Goal: Information Seeking & Learning: Understand process/instructions

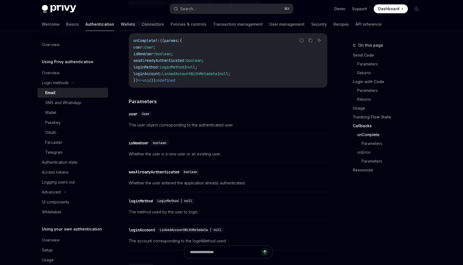
click at [121, 27] on link "Wallets" at bounding box center [128, 24] width 14 height 13
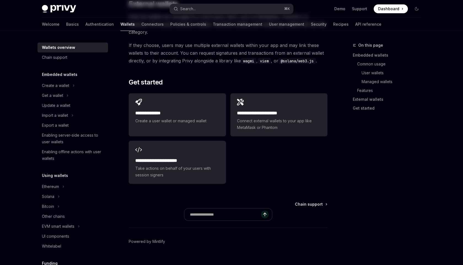
type textarea "*"
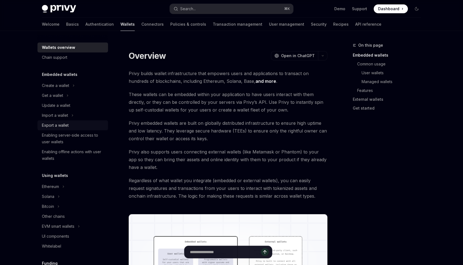
click at [54, 125] on div "Export a wallet" at bounding box center [55, 125] width 27 height 7
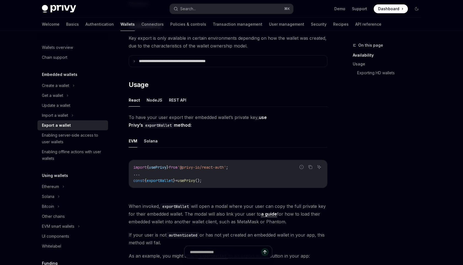
scroll to position [87, 0]
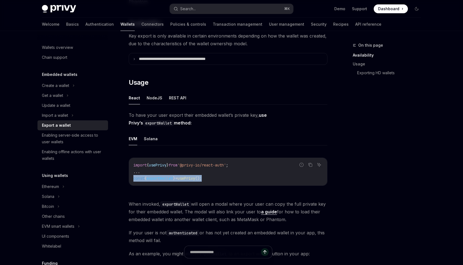
drag, startPoint x: 221, startPoint y: 177, endPoint x: 129, endPoint y: 178, distance: 91.8
click at [129, 178] on div "Report incorrect code Copy Ask AI import { usePrivy } from '@privy-io/react-aut…" at bounding box center [228, 171] width 199 height 28
copy span "const { exportWallet } = usePrivy ();"
click at [158, 100] on button "NodeJS" at bounding box center [155, 97] width 16 height 13
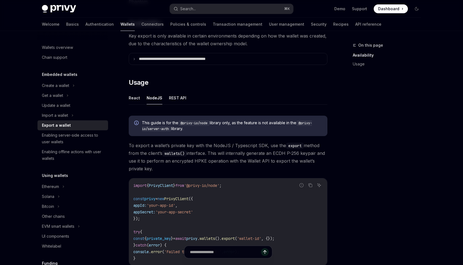
click at [412, 208] on div "On this page Availability Usage" at bounding box center [384, 153] width 84 height 223
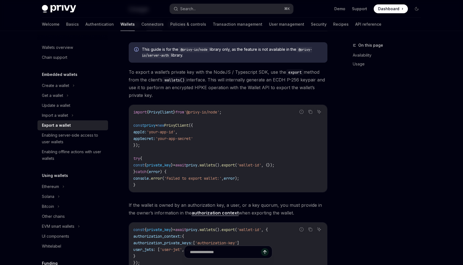
scroll to position [162, 0]
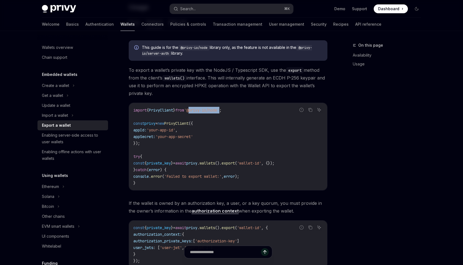
drag, startPoint x: 196, startPoint y: 112, endPoint x: 228, endPoint y: 112, distance: 32.5
click at [219, 112] on span "'@privy-io/node'" at bounding box center [201, 110] width 35 height 5
copy span "@privy-io/node"
click at [179, 140] on code "import { PrivyClient } from '@privy-io/node' ; const privy = new PrivyClient ({…" at bounding box center [227, 146] width 189 height 79
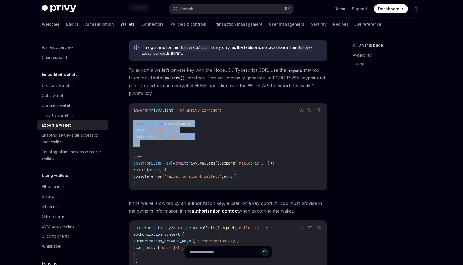
drag, startPoint x: 170, startPoint y: 143, endPoint x: 130, endPoint y: 125, distance: 43.8
click at [130, 125] on div "import { PrivyClient } from '@privy-io/node' ; const privy = new PrivyClient ({…" at bounding box center [228, 146] width 198 height 87
copy code "const privy = new PrivyClient ({ appId: 'your-app-id' , appSecret: 'your-app-se…"
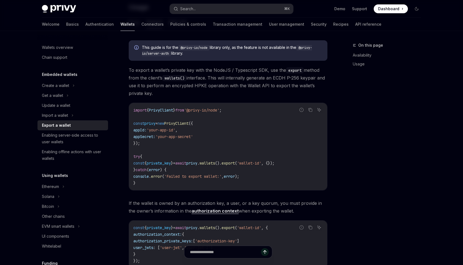
click at [254, 112] on code "import { PrivyClient } from '@privy-io/node' ; const privy = new PrivyClient ({…" at bounding box center [227, 146] width 189 height 79
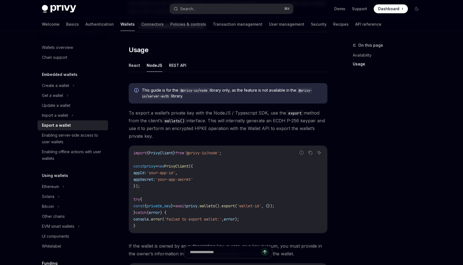
scroll to position [87, 0]
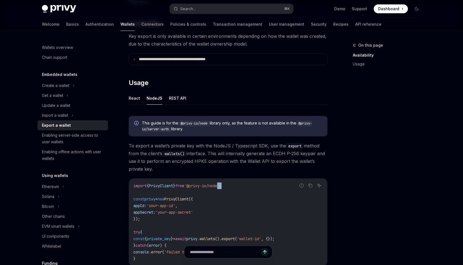
drag, startPoint x: 238, startPoint y: 186, endPoint x: 222, endPoint y: 186, distance: 15.7
click at [227, 186] on code "import { PrivyClient } from '@privy-io/node' ; const privy = new PrivyClient ({…" at bounding box center [227, 221] width 189 height 79
drag, startPoint x: 196, startPoint y: 186, endPoint x: 228, endPoint y: 183, distance: 32.4
click at [219, 183] on span "'@privy-io/node'" at bounding box center [201, 185] width 35 height 5
copy span "@privy-io/node"
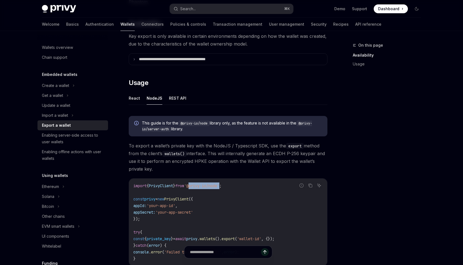
click at [219, 184] on span "'@privy-io/node'" at bounding box center [201, 185] width 35 height 5
drag, startPoint x: 195, startPoint y: 186, endPoint x: 229, endPoint y: 187, distance: 33.4
click at [219, 187] on span "'@privy-io/node'" at bounding box center [201, 185] width 35 height 5
copy span "@privy-io/node"
click at [248, 216] on code "import { PrivyClient } from '@privy-io/node' ; const privy = new PrivyClient ({…" at bounding box center [227, 221] width 189 height 79
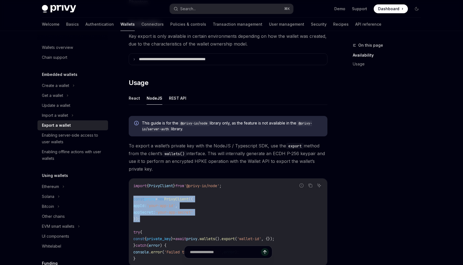
drag, startPoint x: 143, startPoint y: 220, endPoint x: 133, endPoint y: 200, distance: 22.0
click at [133, 200] on code "import { PrivyClient } from '@privy-io/node' ; const privy = new PrivyClient ({…" at bounding box center [227, 221] width 189 height 79
copy code "const privy = new PrivyClient ({ appId: 'your-app-id' , appSecret: 'your-app-se…"
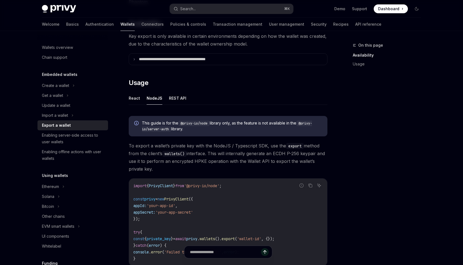
click at [242, 178] on div "import { PrivyClient } from '@privy-io/node' ; const privy = new PrivyClient ({…" at bounding box center [228, 221] width 198 height 87
drag, startPoint x: 237, startPoint y: 187, endPoint x: 117, endPoint y: 186, distance: 119.6
click at [117, 186] on div "**********" at bounding box center [176, 198] width 304 height 486
copy span "import { PrivyClient } from '@privy-io/node' ;"
click at [274, 195] on code "import { PrivyClient } from '@privy-io/node' ; const privy = new PrivyClient ({…" at bounding box center [227, 221] width 189 height 79
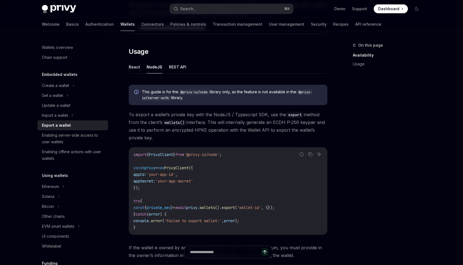
scroll to position [115, 0]
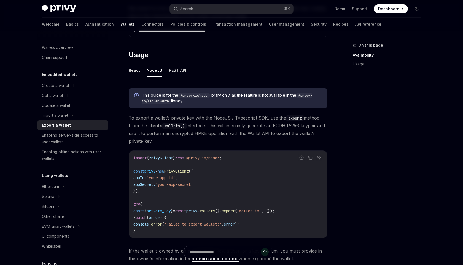
click at [180, 77] on ul "React NodeJS REST API" at bounding box center [228, 70] width 199 height 13
click at [178, 74] on button "REST API" at bounding box center [177, 70] width 17 height 13
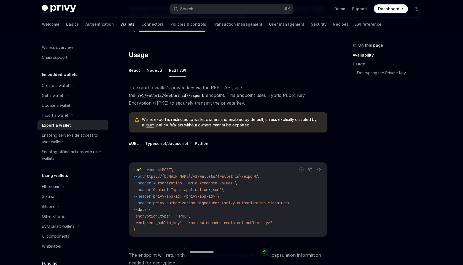
click at [175, 144] on button "Typescript/Javascript" at bounding box center [166, 143] width 43 height 13
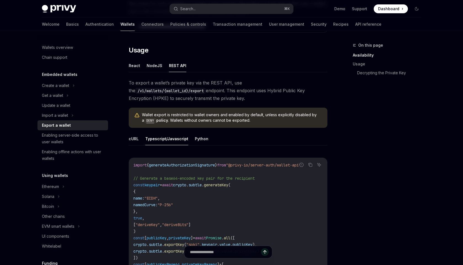
scroll to position [101, 0]
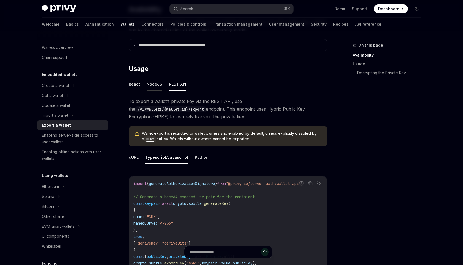
click at [159, 81] on button "NodeJS" at bounding box center [155, 83] width 16 height 13
type textarea "*"
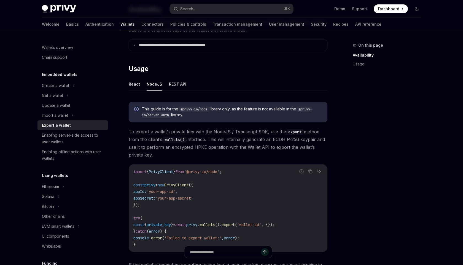
drag, startPoint x: 211, startPoint y: 109, endPoint x: 181, endPoint y: 110, distance: 30.9
click at [181, 110] on code "@privy-io/node" at bounding box center [193, 109] width 31 height 6
copy span "@privy-io/node"
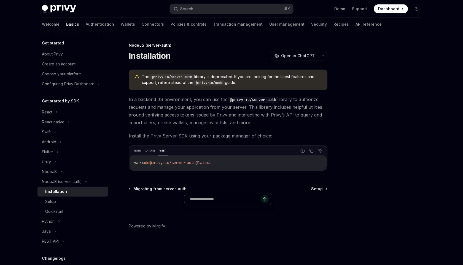
click at [216, 82] on code "@privy-io/node" at bounding box center [209, 83] width 31 height 6
type textarea "*"
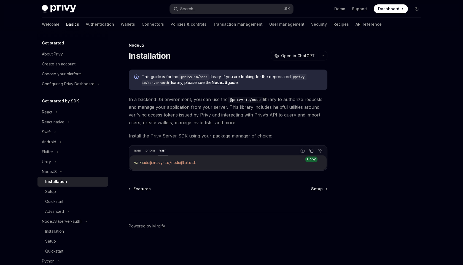
click at [311, 152] on icon "Copy the contents from the code block" at bounding box center [312, 151] width 3 height 3
